Goal: Task Accomplishment & Management: Manage account settings

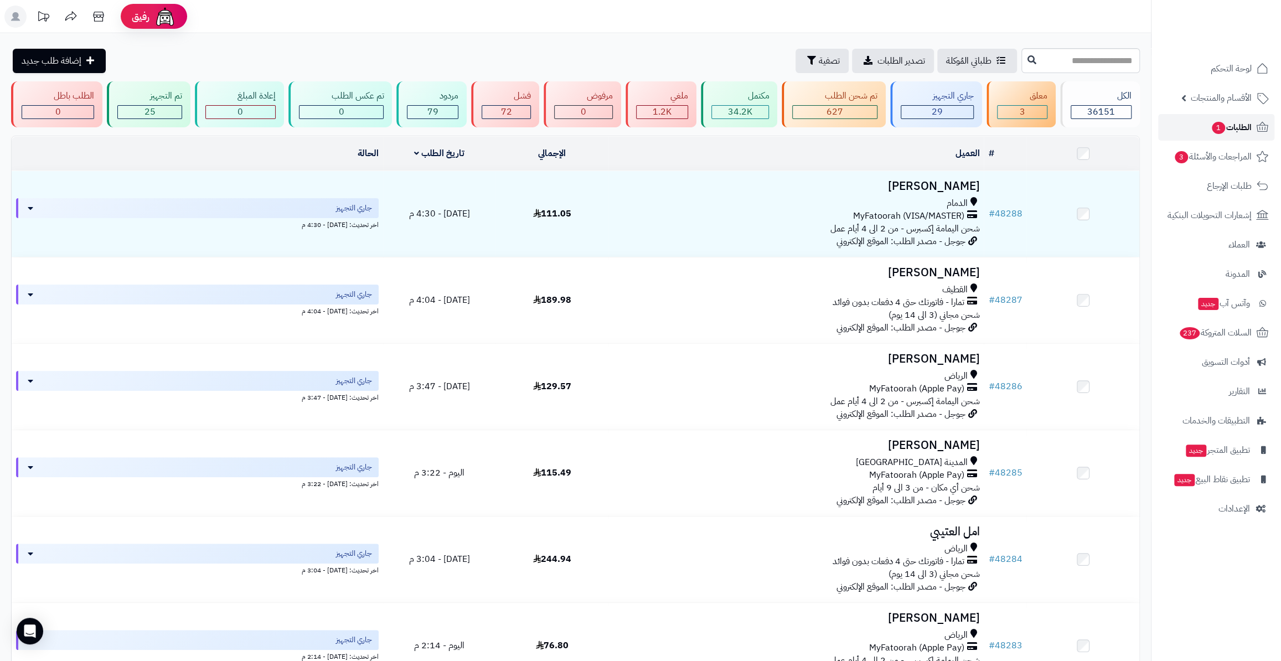
click at [1221, 126] on span "1" at bounding box center [1217, 128] width 13 height 12
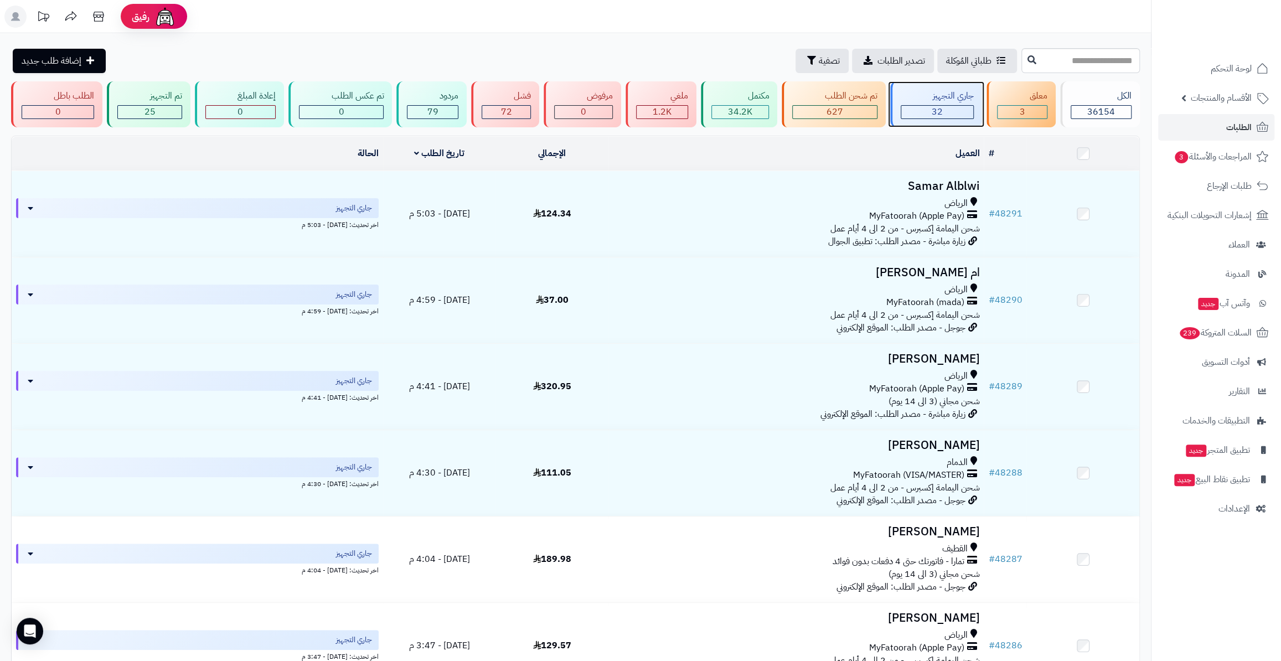
click at [924, 109] on div "32" at bounding box center [937, 112] width 72 height 13
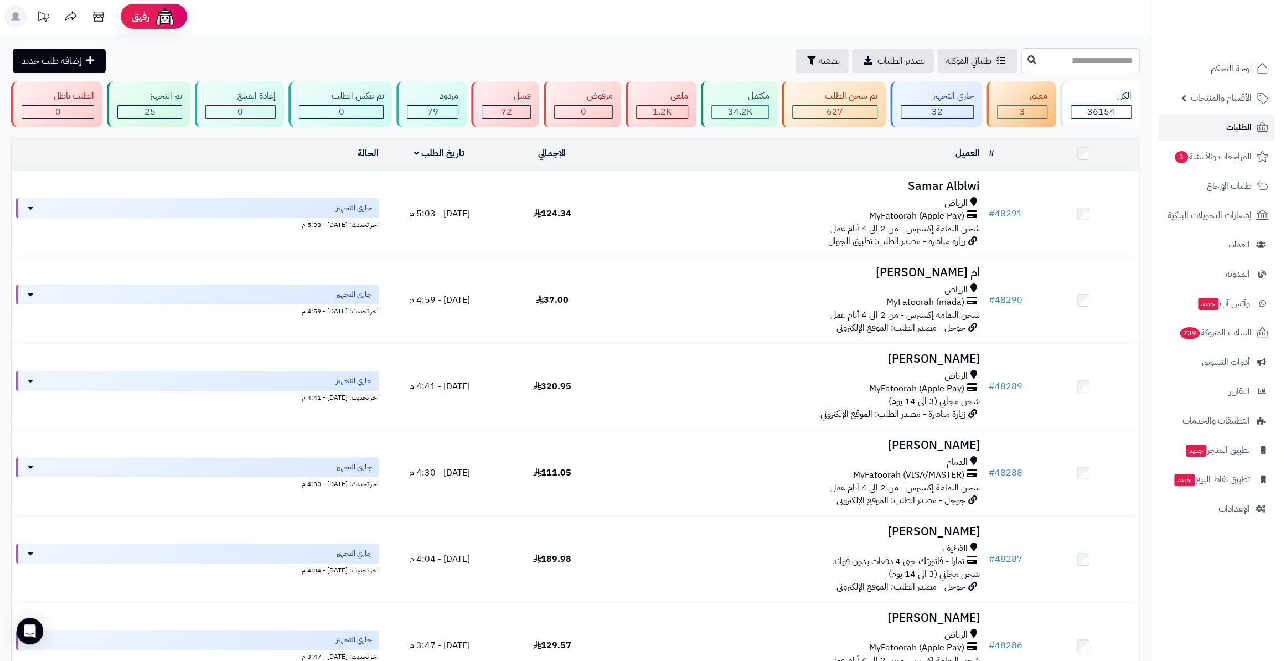
click at [1227, 120] on span "الطلبات" at bounding box center [1238, 127] width 25 height 15
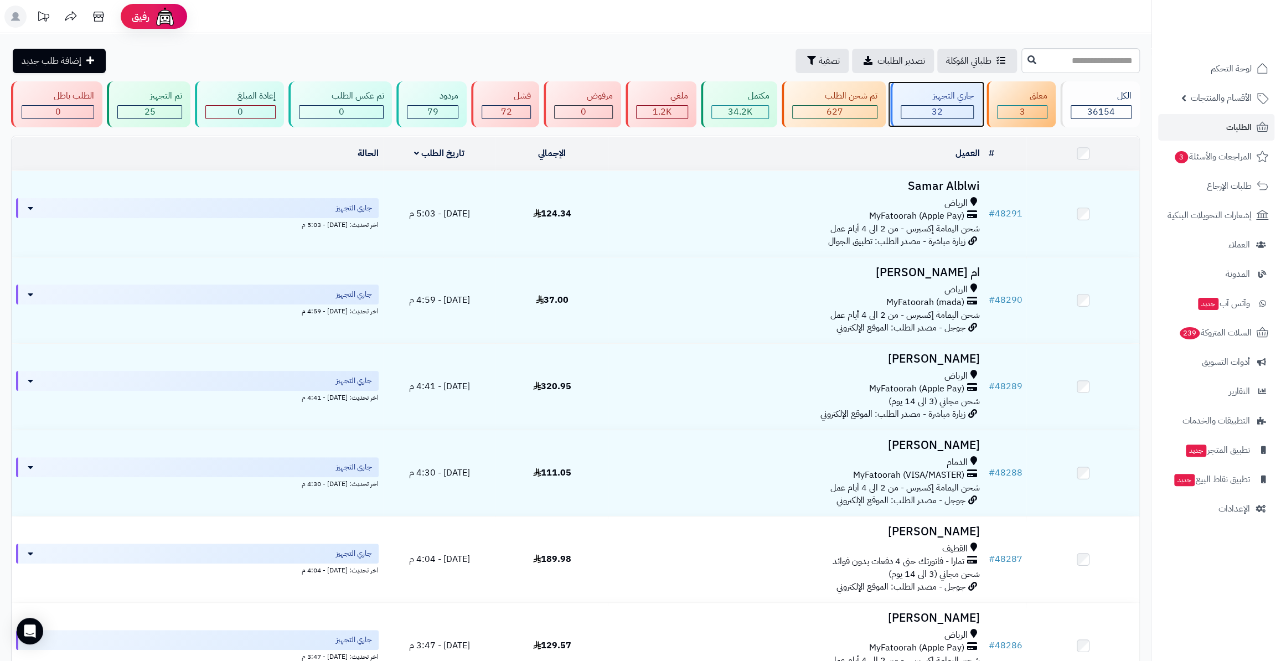
click at [914, 111] on div "32" at bounding box center [937, 112] width 72 height 13
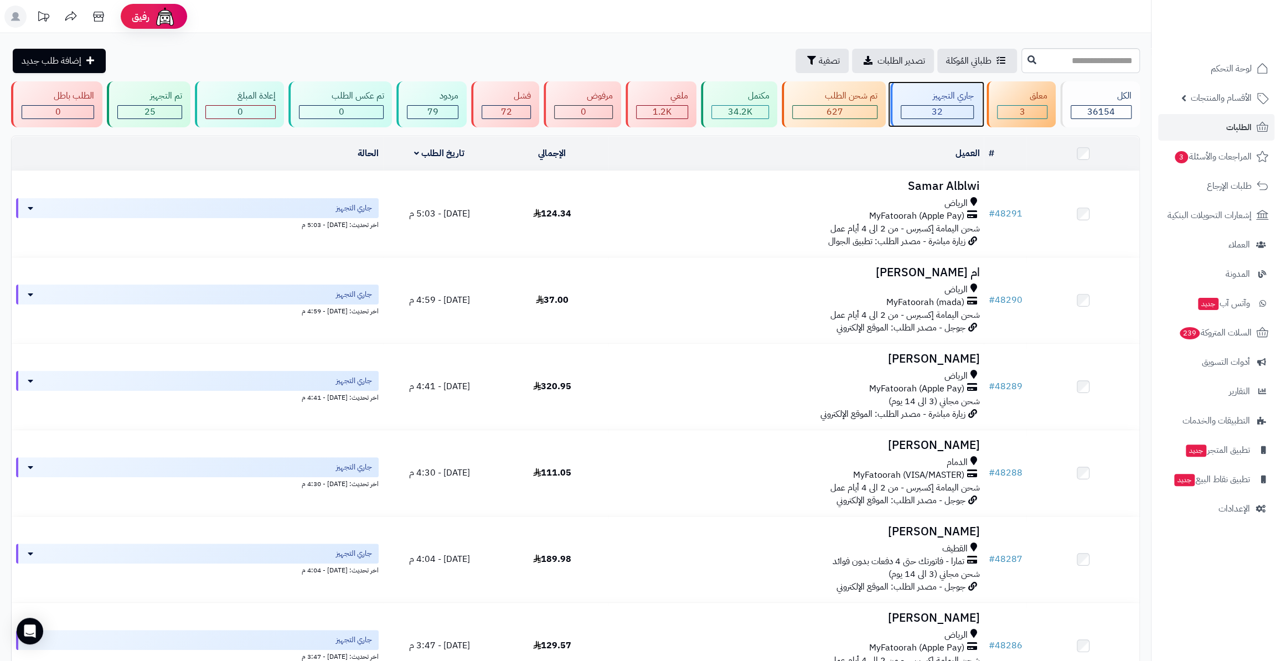
click at [941, 86] on div "جاري التجهيز 32" at bounding box center [936, 104] width 92 height 46
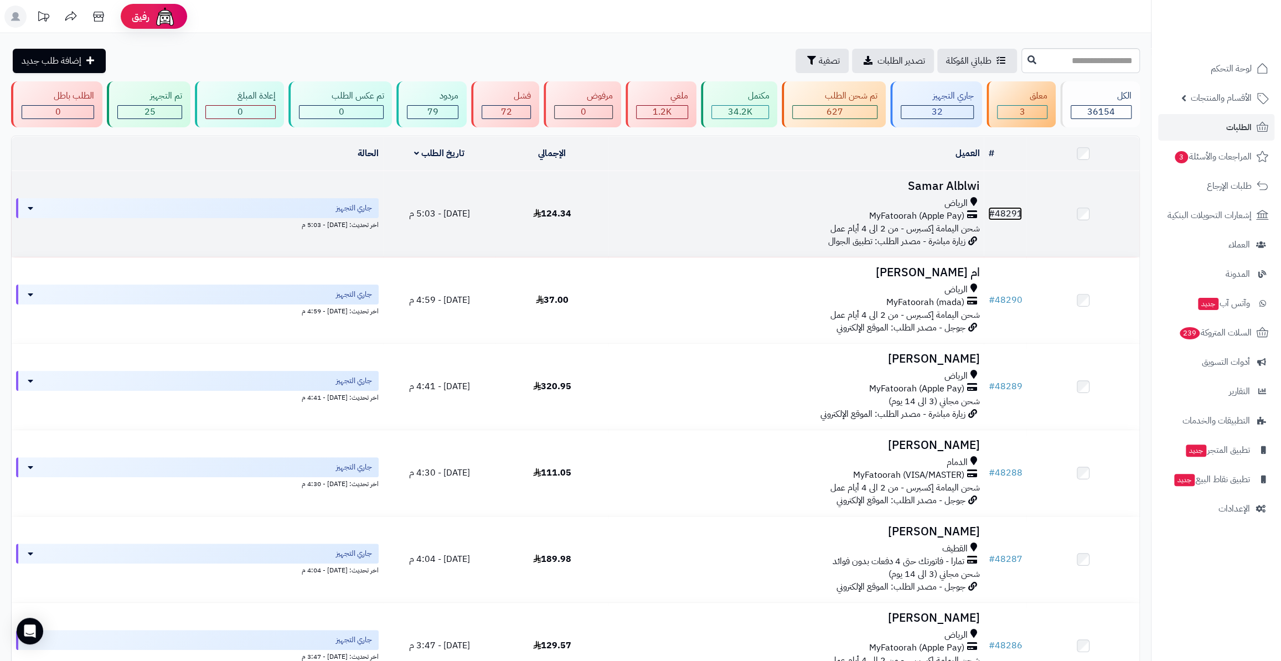
click at [1006, 210] on link "# 48291" at bounding box center [1005, 213] width 34 height 13
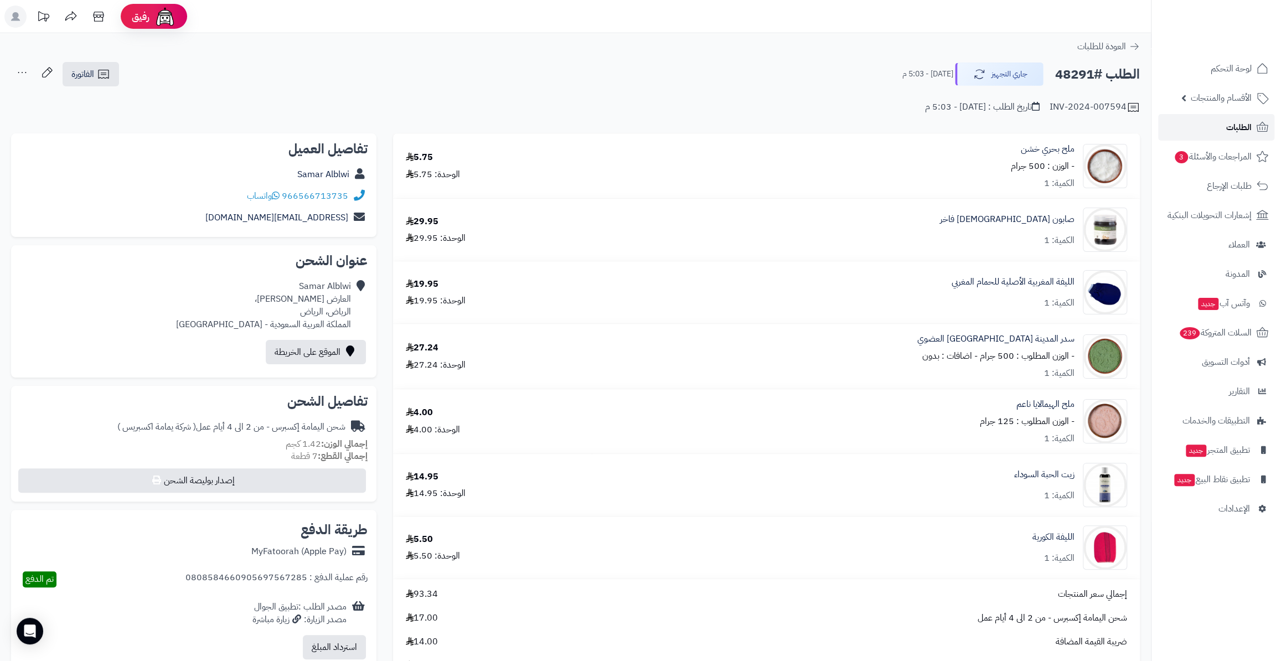
click at [1204, 127] on link "الطلبات" at bounding box center [1216, 127] width 116 height 27
